Goal: Task Accomplishment & Management: Manage account settings

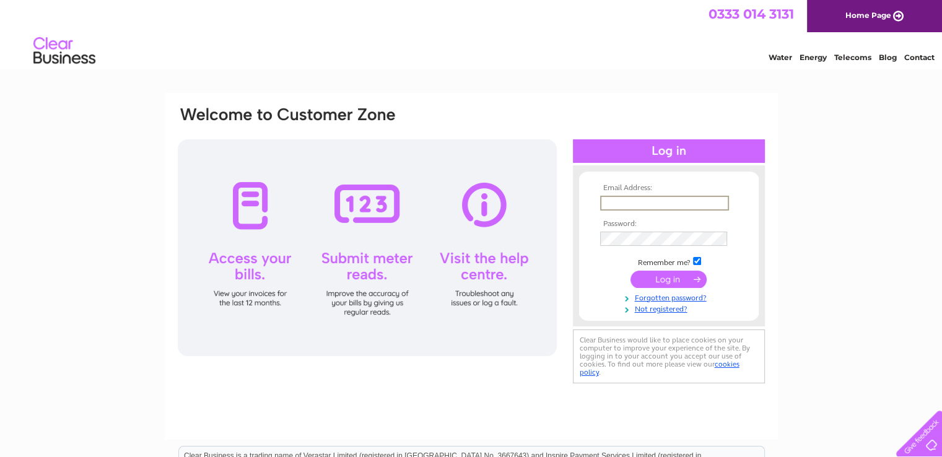
click at [619, 204] on input "text" at bounding box center [664, 203] width 129 height 15
type input "[PERSON_NAME][EMAIL_ADDRESS][PERSON_NAME][DOMAIN_NAME]"
click at [655, 273] on input "submit" at bounding box center [668, 278] width 76 height 17
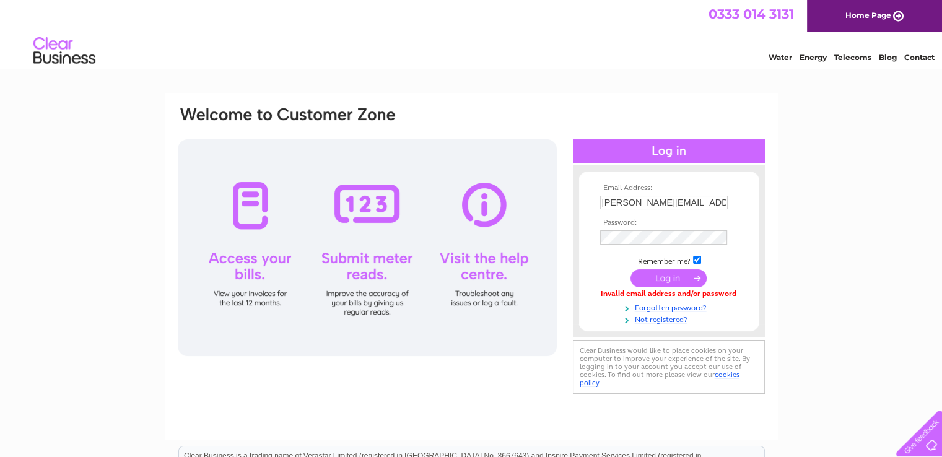
click at [651, 228] on td at bounding box center [669, 237] width 144 height 20
click at [813, 206] on div "Email Address: [PERSON_NAME][EMAIL_ADDRESS][PERSON_NAME][DOMAIN_NAME] Password:" at bounding box center [471, 372] width 942 height 559
